Goal: Transaction & Acquisition: Purchase product/service

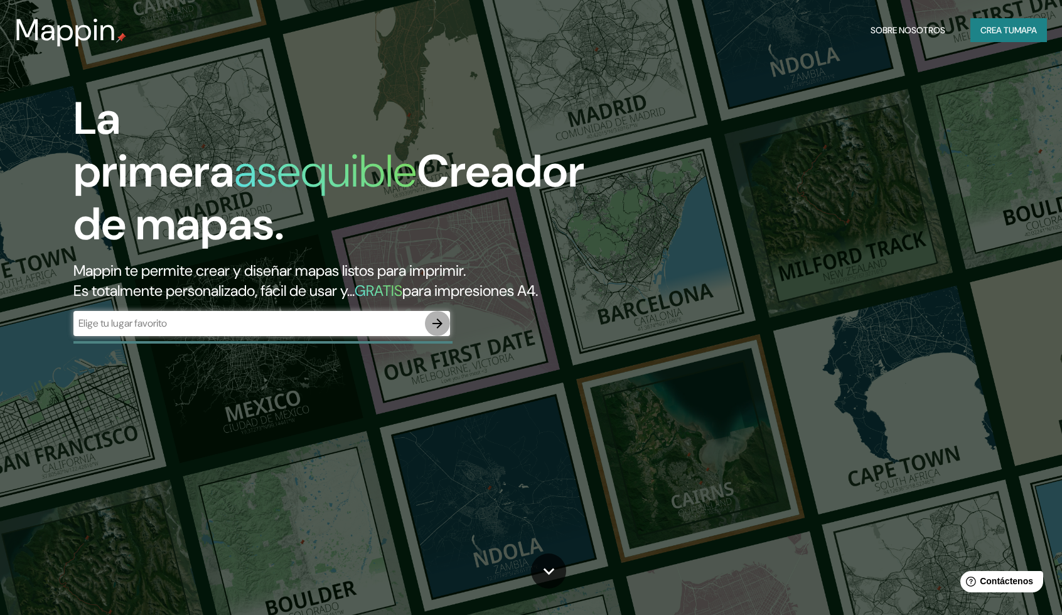
click at [434, 323] on icon "button" at bounding box center [438, 323] width 10 height 10
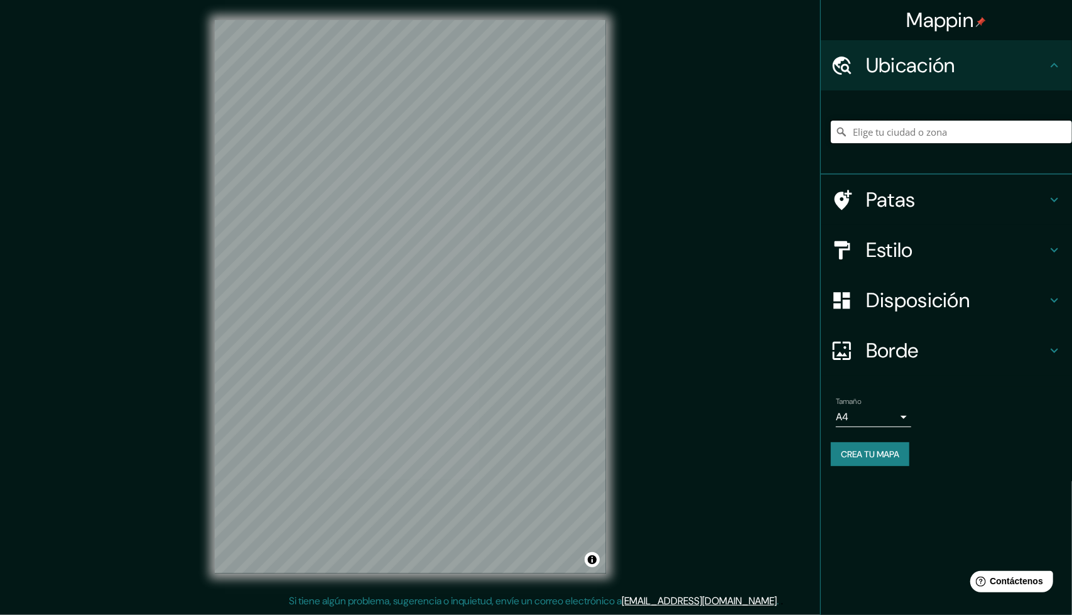
click at [939, 134] on input "Elige tu ciudad o zona" at bounding box center [951, 132] width 241 height 23
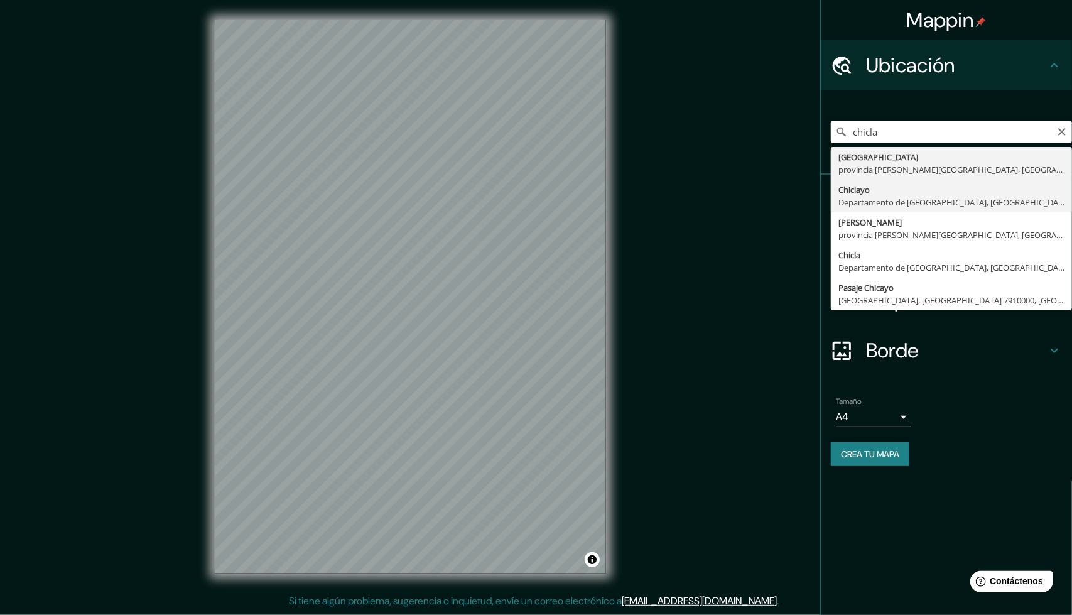
type input "Chiclayo, Departamento de [GEOGRAPHIC_DATA], [GEOGRAPHIC_DATA]"
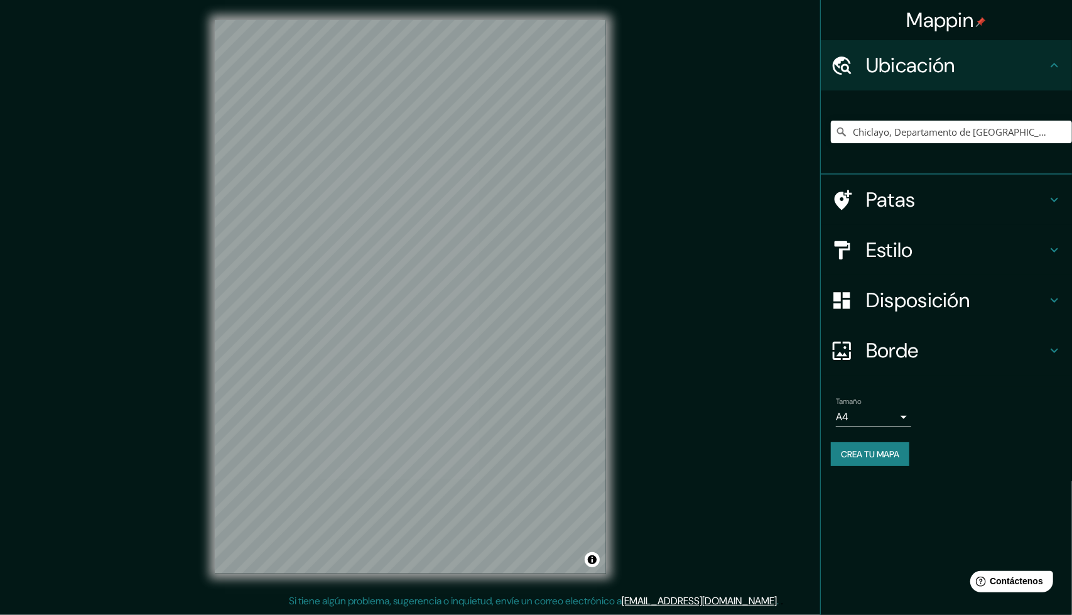
click at [893, 414] on body "Mappin Ubicación Chiclayo, [GEOGRAPHIC_DATA], [GEOGRAPHIC_DATA] Patas Estilo Di…" at bounding box center [536, 307] width 1072 height 615
click at [874, 469] on li "A3" at bounding box center [873, 466] width 75 height 23
type input "a4"
click at [708, 448] on div "Mappin Ubicación Chiclayo, [GEOGRAPHIC_DATA], [GEOGRAPHIC_DATA] Patas Estilo Di…" at bounding box center [536, 306] width 1072 height 613
